Goal: Task Accomplishment & Management: Use online tool/utility

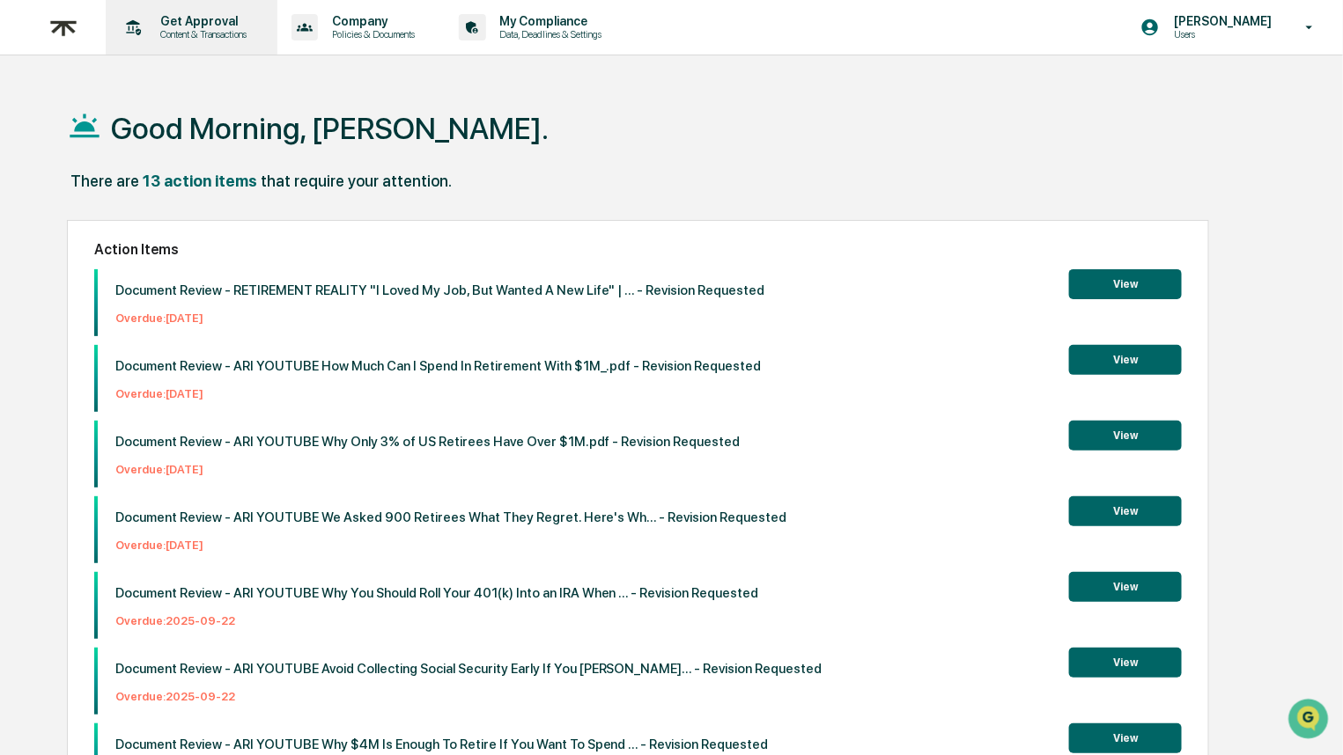
click at [164, 38] on p "Content & Transactions" at bounding box center [201, 34] width 109 height 12
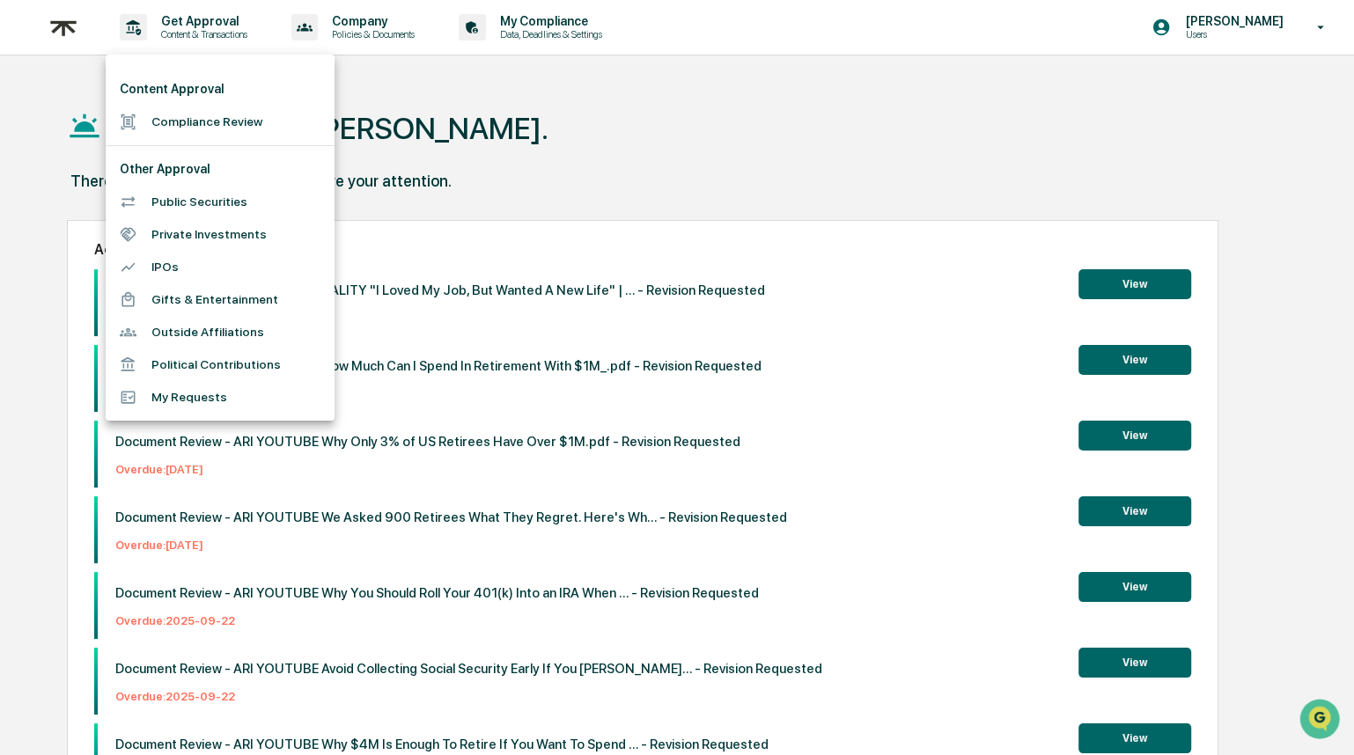
click at [225, 129] on li "Compliance Review" at bounding box center [220, 122] width 229 height 33
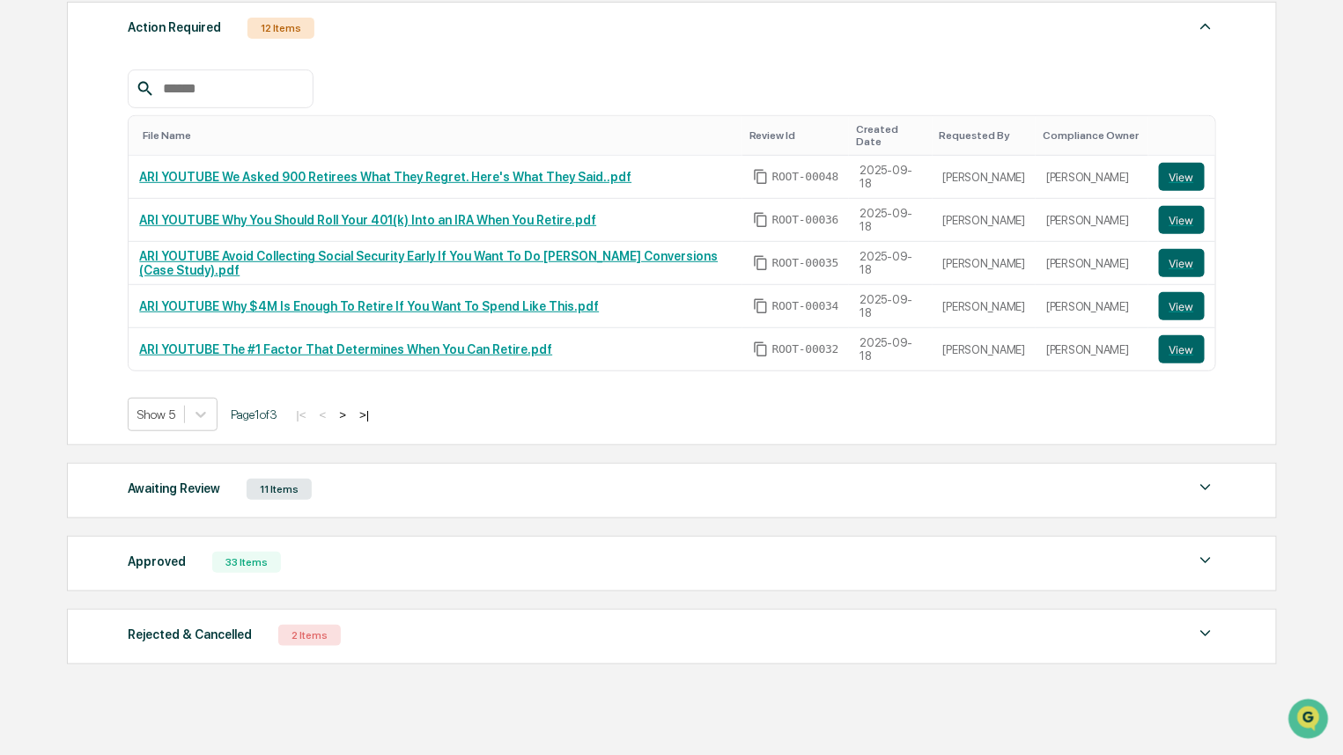
scroll to position [283, 0]
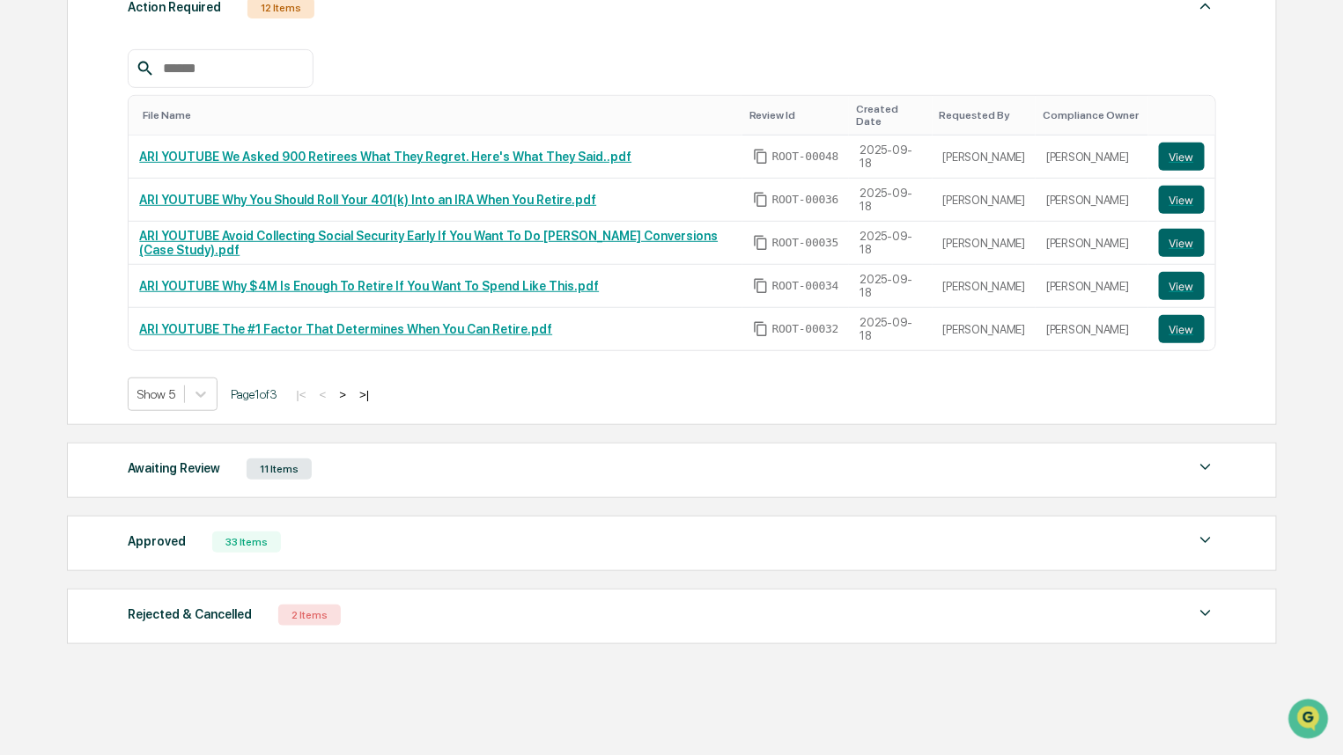
click at [414, 530] on div "Approved 33 Items" at bounding box center [671, 542] width 1087 height 25
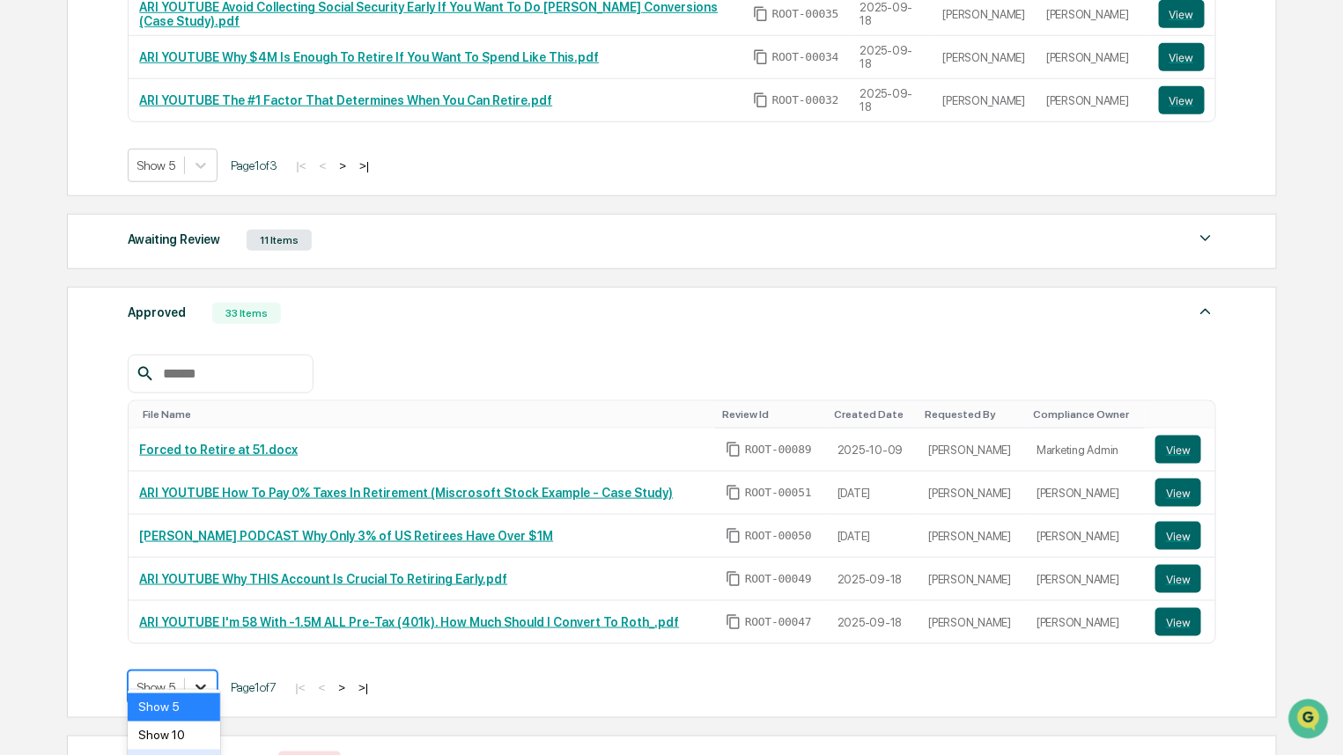
scroll to position [601, 0]
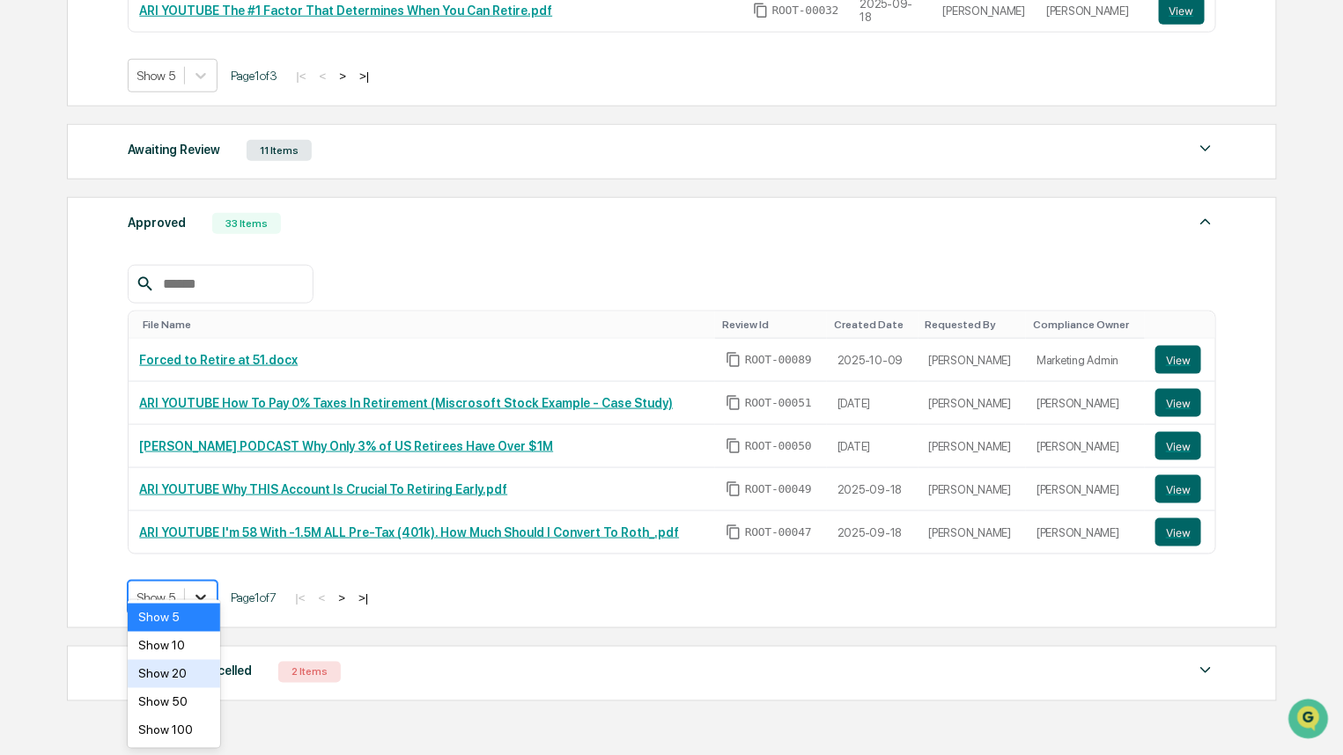
click at [195, 675] on body "Get Approval Content & Transactions Company Policies & Documents My Compliance …" at bounding box center [671, 115] width 1343 height 1433
click at [195, 694] on div "Show 50" at bounding box center [174, 703] width 92 height 28
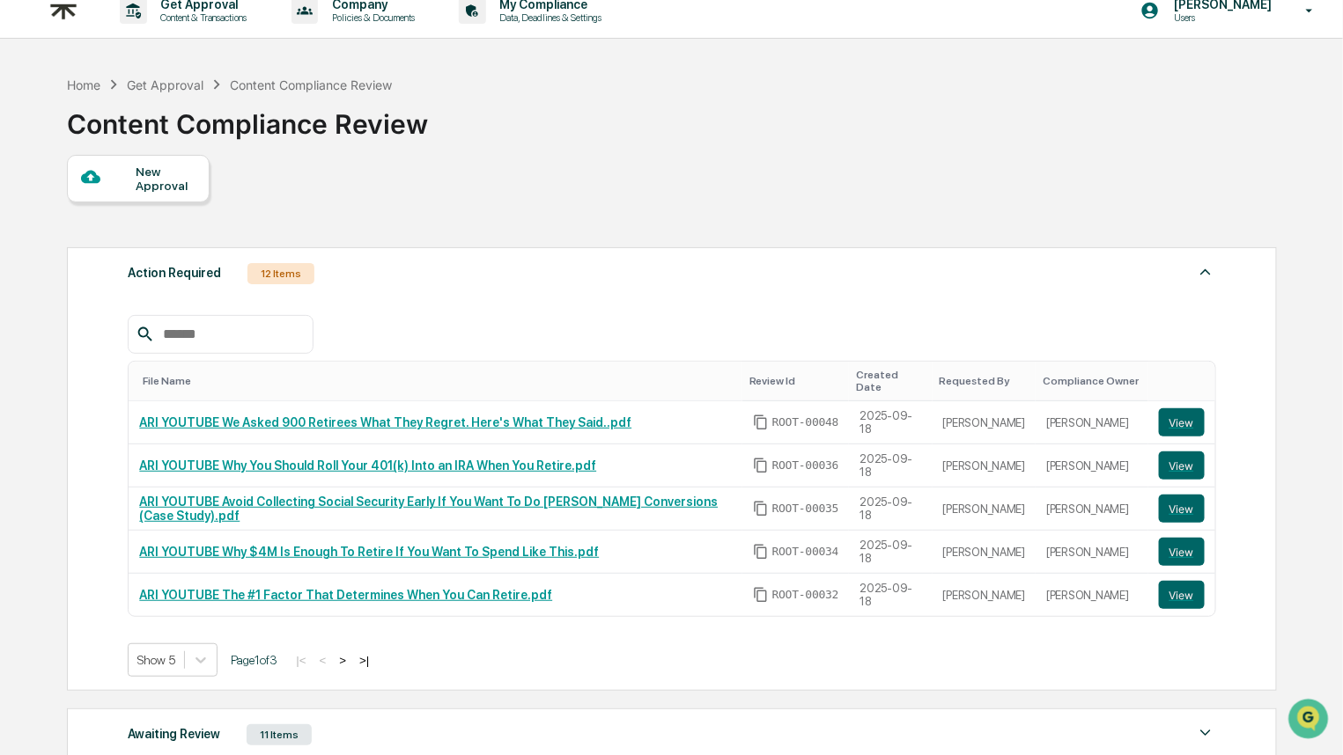
scroll to position [0, 0]
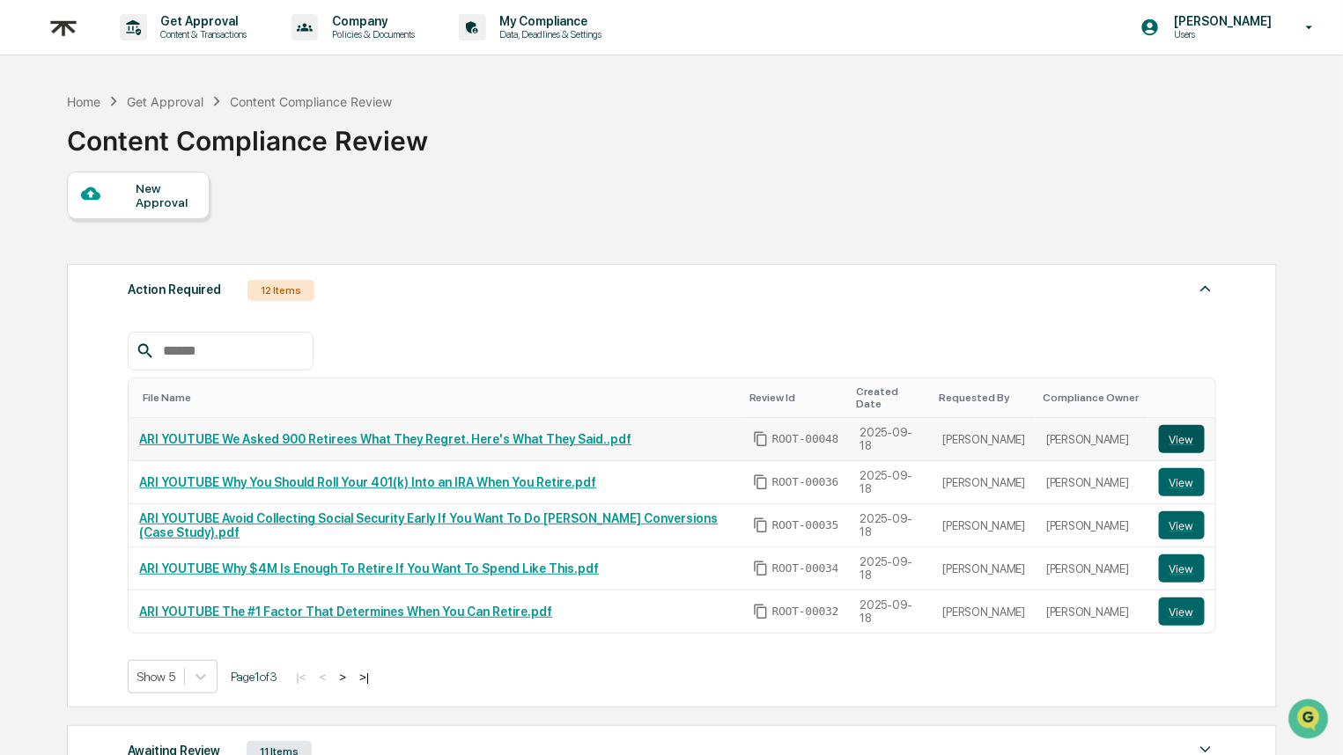
click at [1179, 425] on button "View" at bounding box center [1182, 439] width 46 height 28
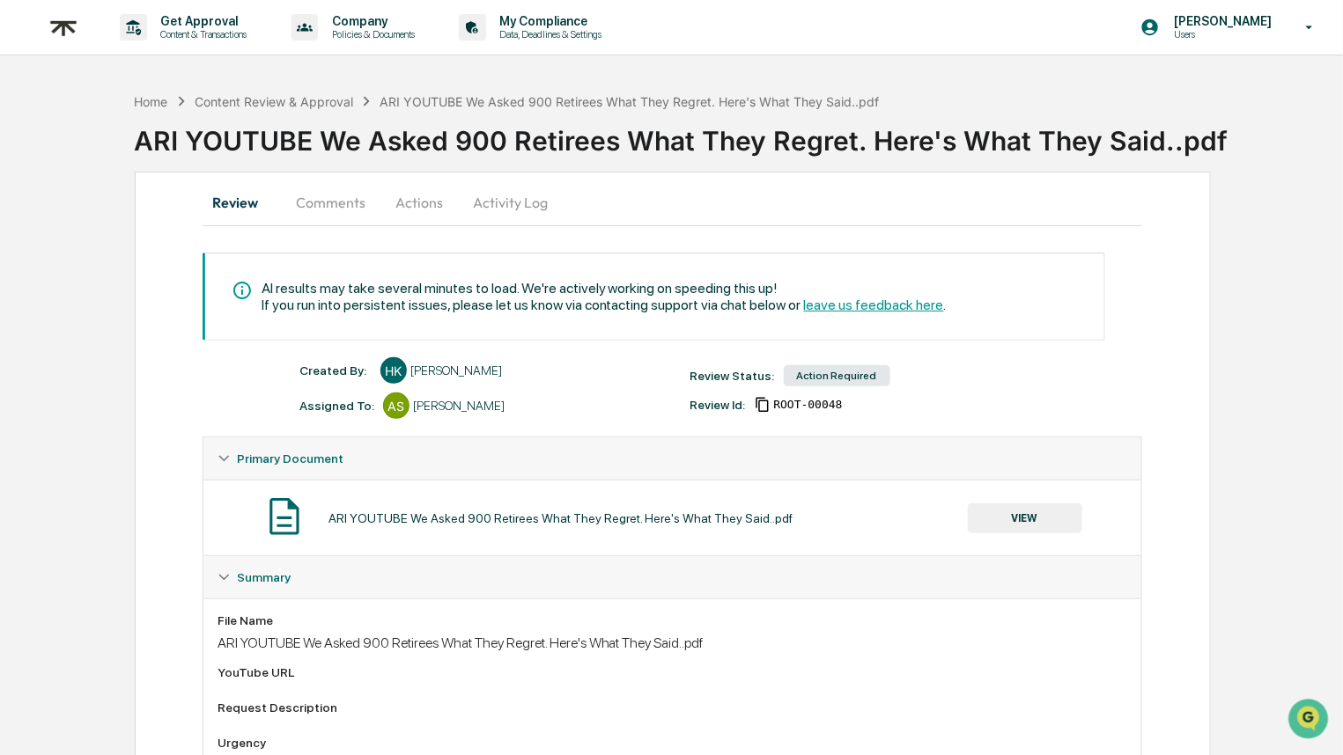
scroll to position [92, 0]
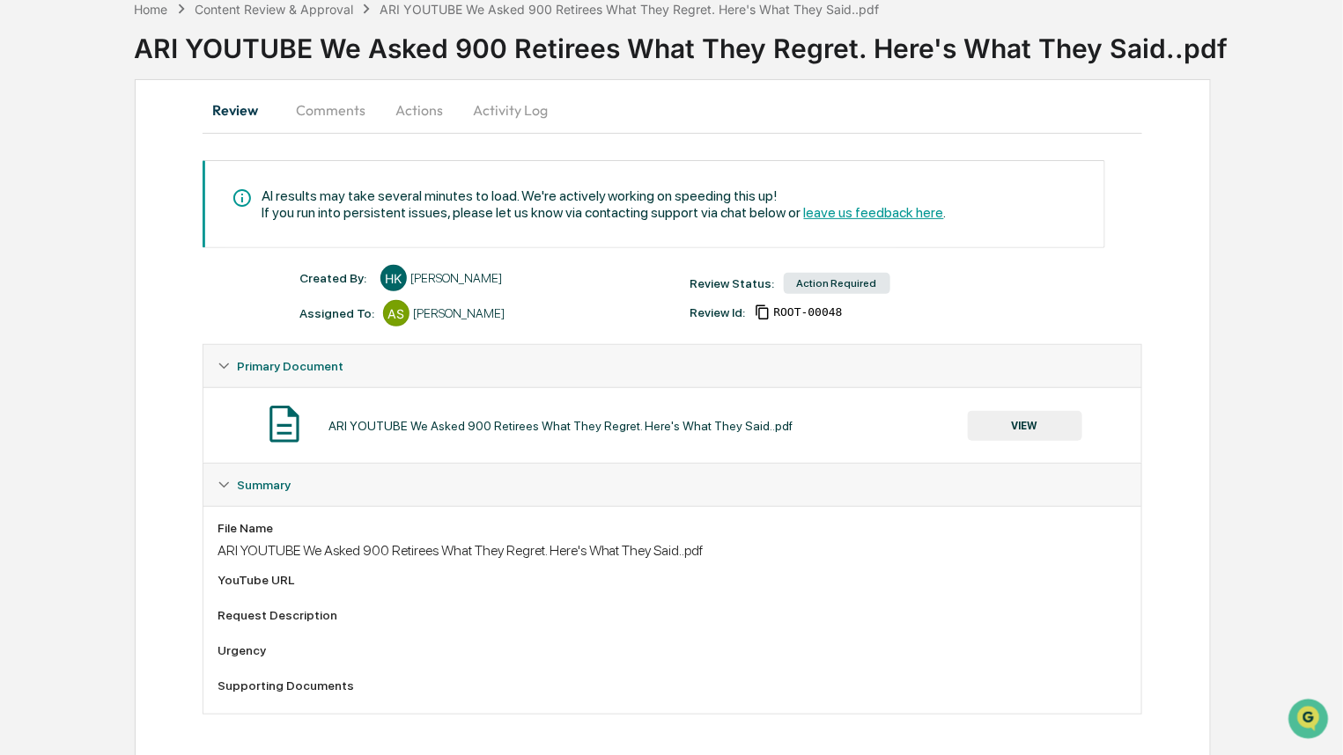
click at [313, 124] on button "Comments" at bounding box center [331, 110] width 98 height 42
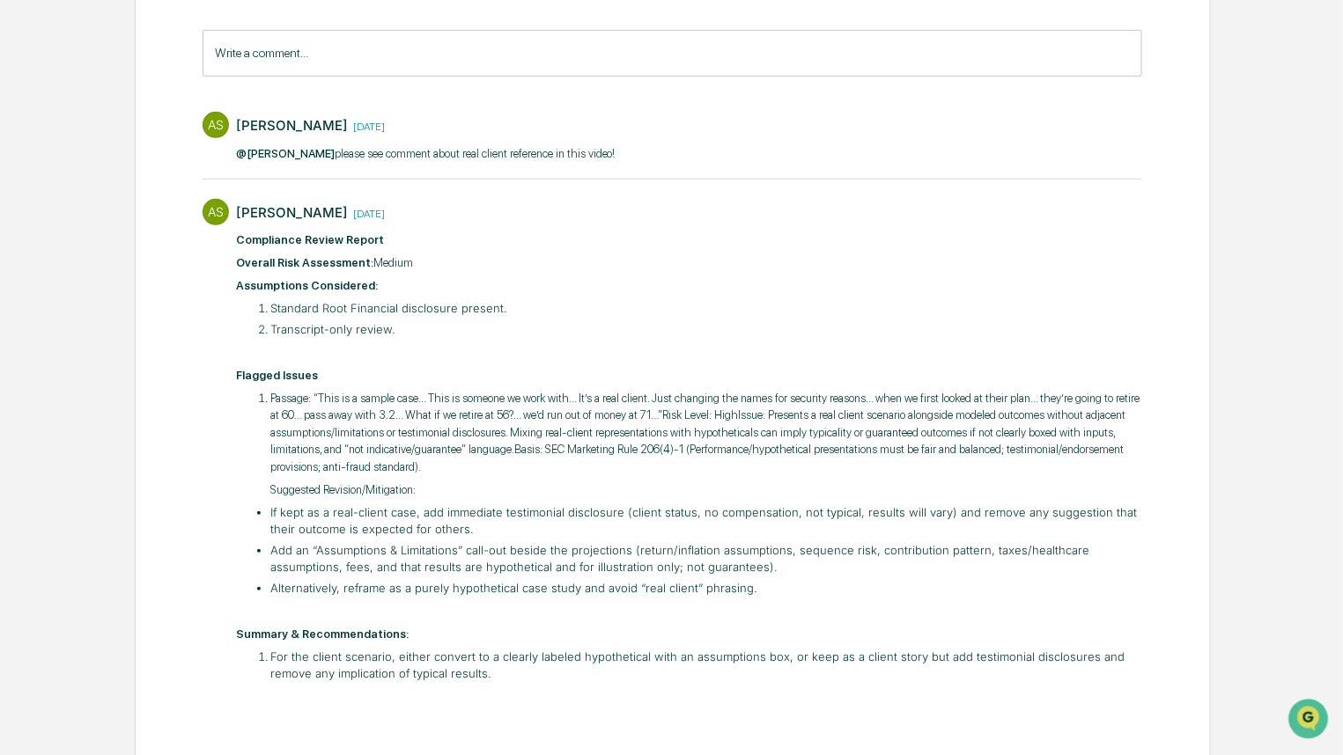
scroll to position [269, 0]
